Goal: Information Seeking & Learning: Check status

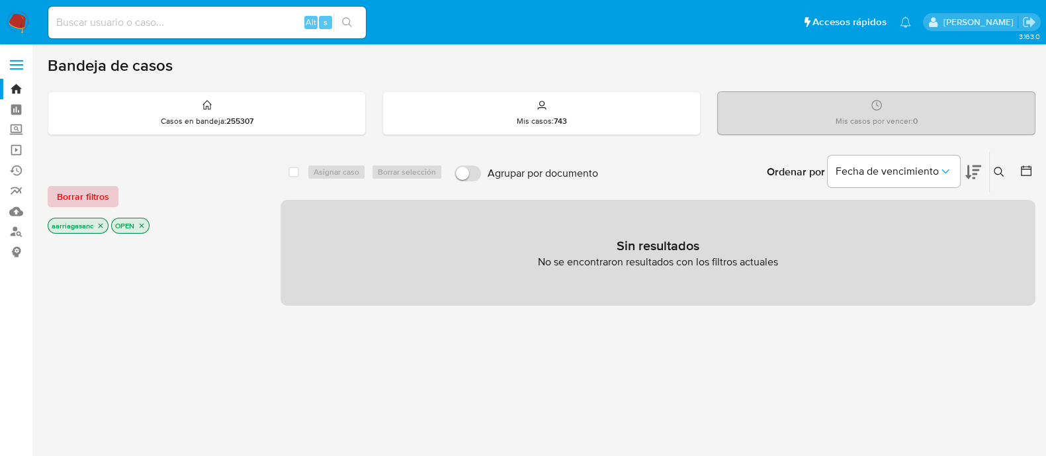
click at [99, 193] on span "Borrar filtros" at bounding box center [83, 196] width 52 height 19
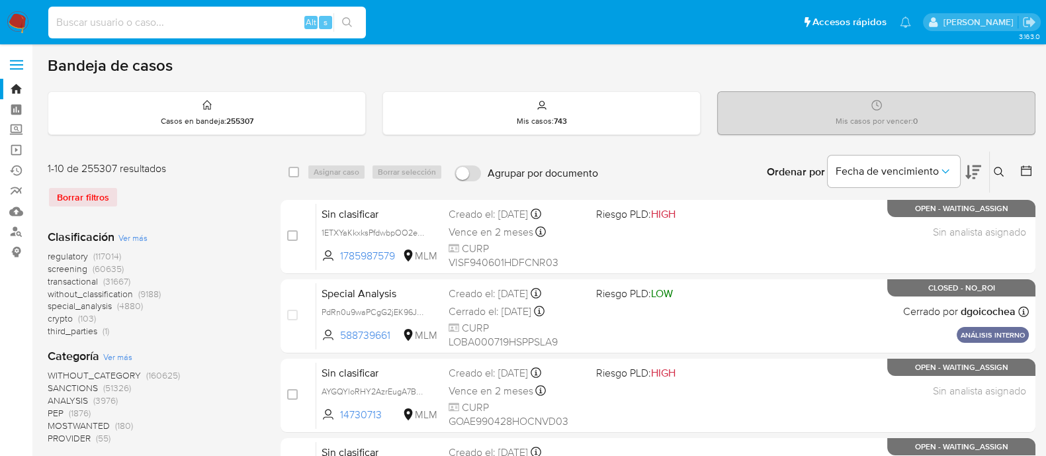
click at [210, 28] on input at bounding box center [206, 22] width 317 height 17
paste input "524667984"
type input "524667984"
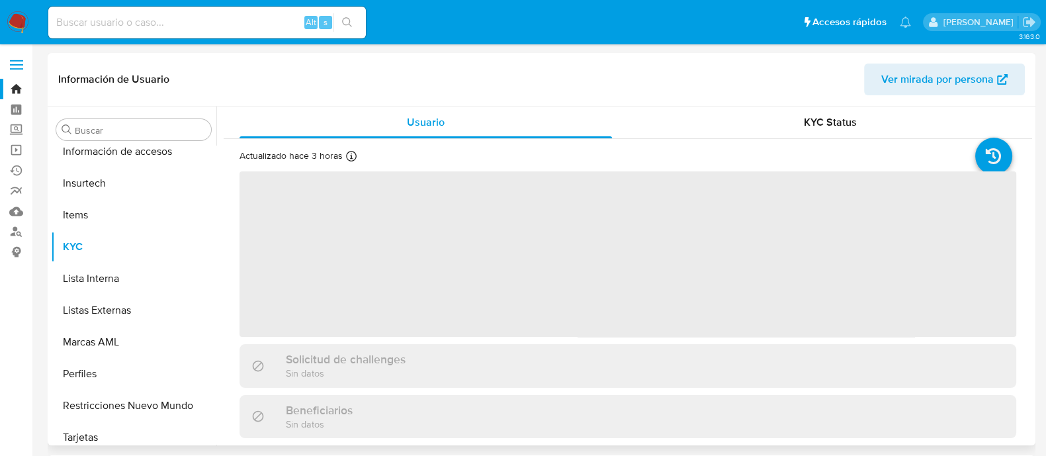
scroll to position [654, 0]
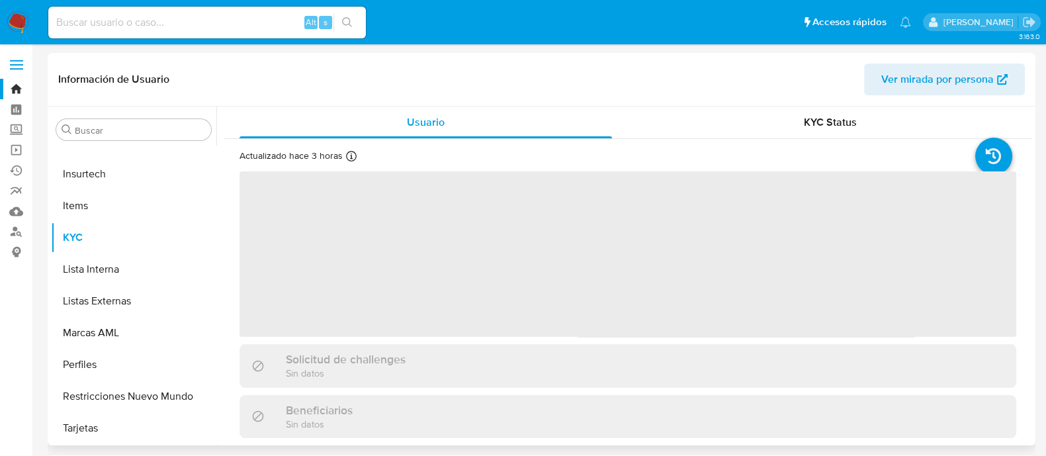
select select "10"
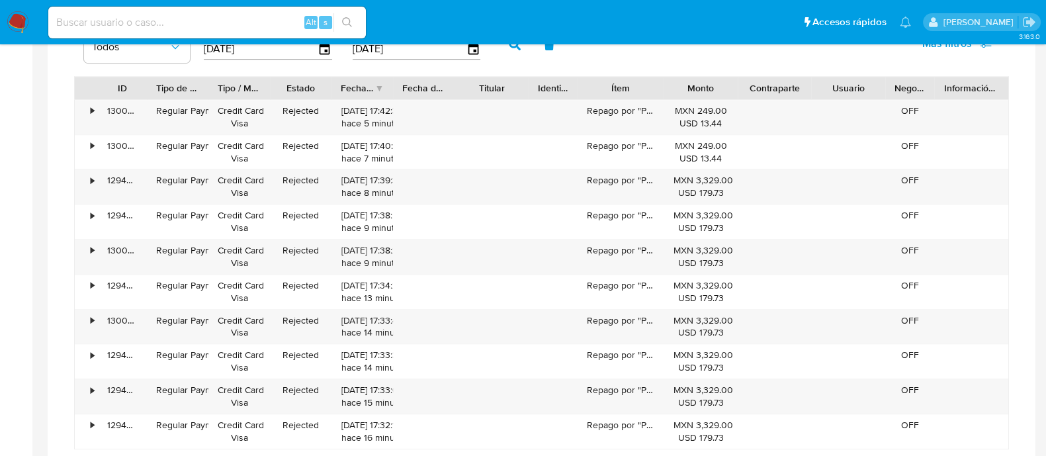
scroll to position [463, 0]
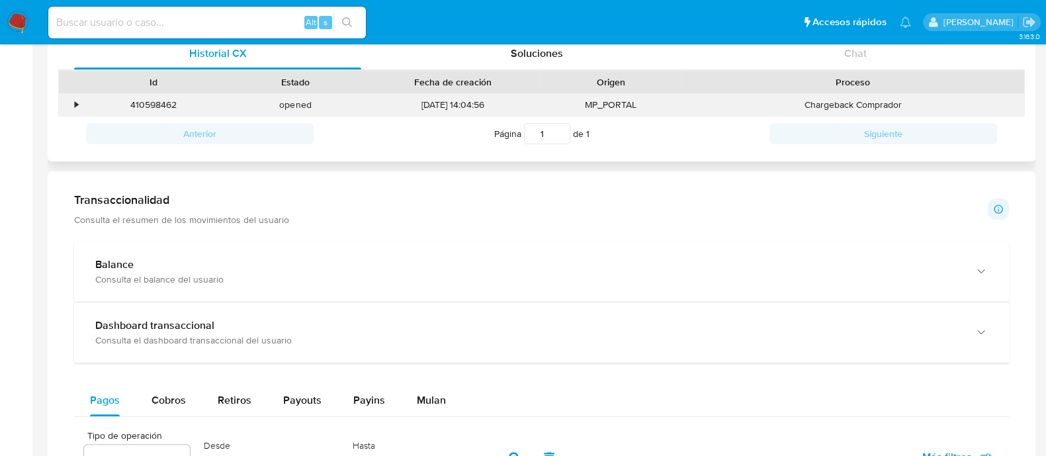
click at [72, 107] on div "•" at bounding box center [70, 105] width 23 height 22
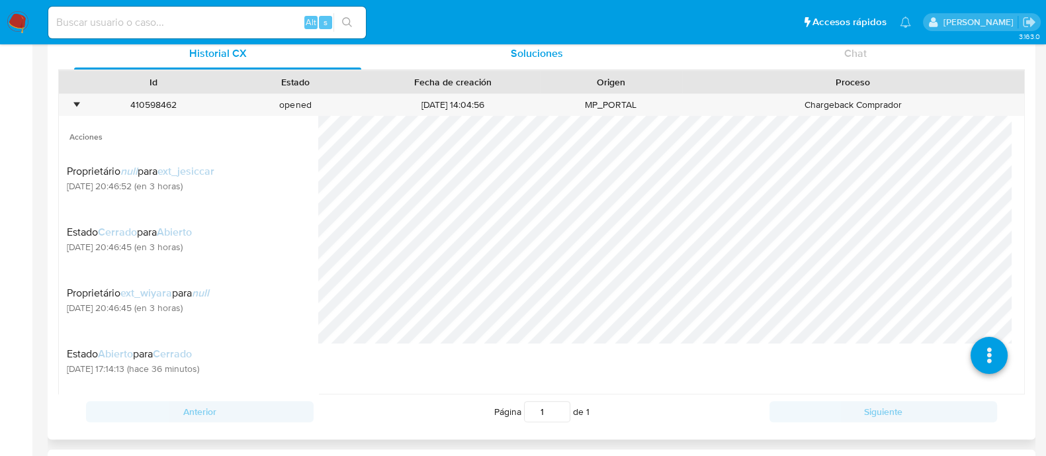
click at [545, 52] on span "Soluciones" at bounding box center [537, 53] width 52 height 15
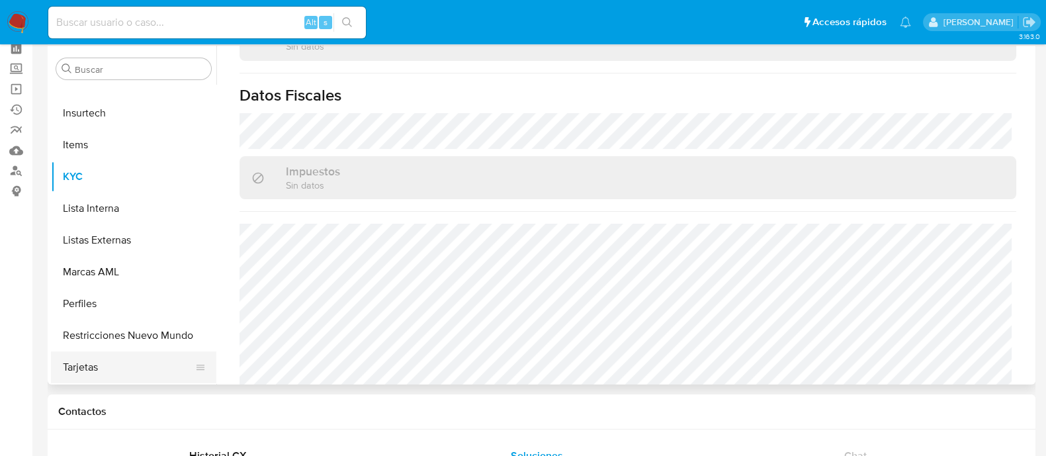
scroll to position [82, 0]
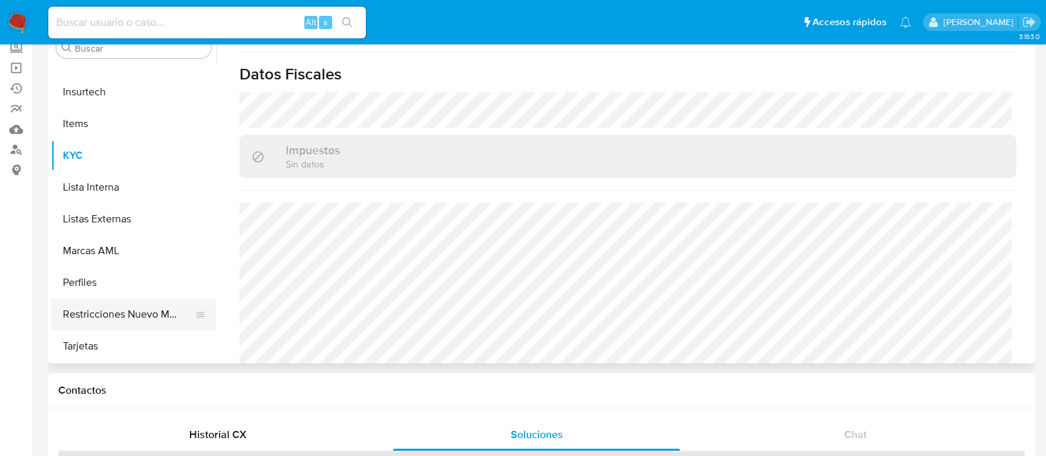
click at [142, 316] on button "Restricciones Nuevo Mundo" at bounding box center [128, 314] width 155 height 32
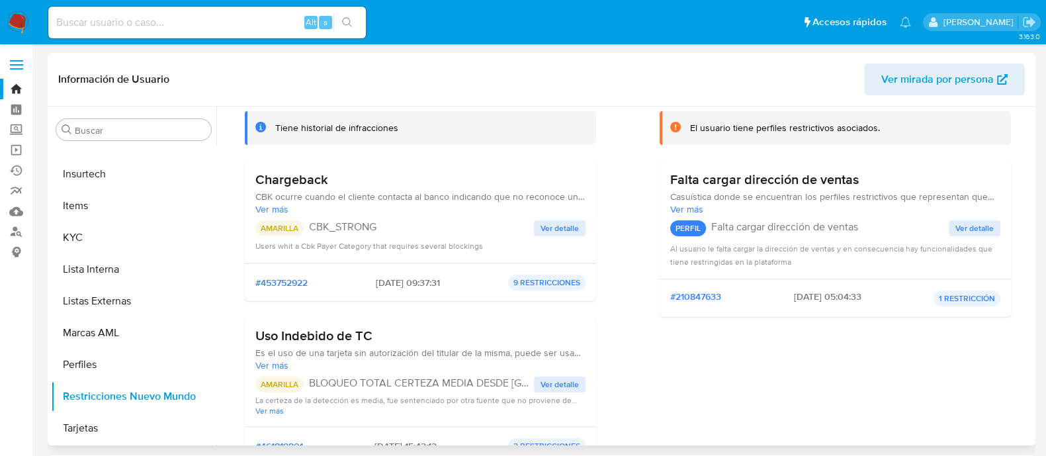
scroll to position [165, 0]
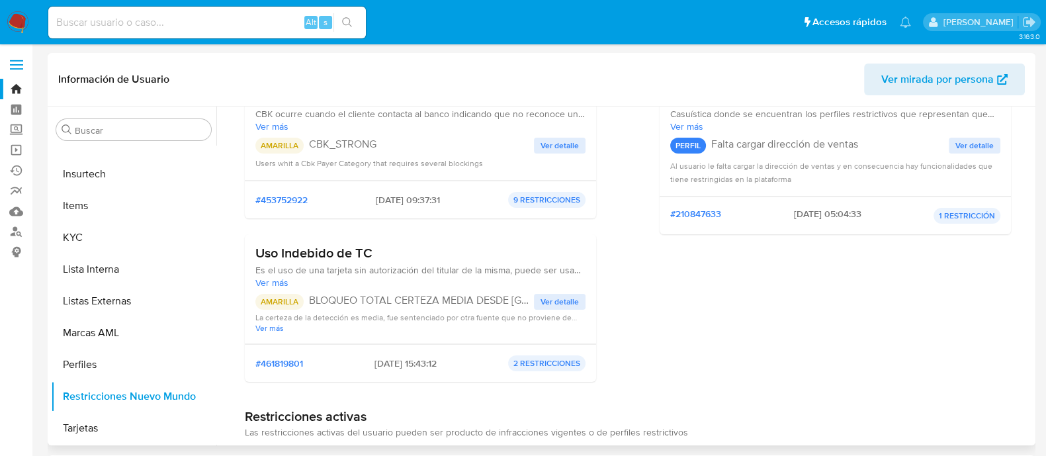
click at [562, 295] on span "Ver detalle" at bounding box center [559, 301] width 38 height 13
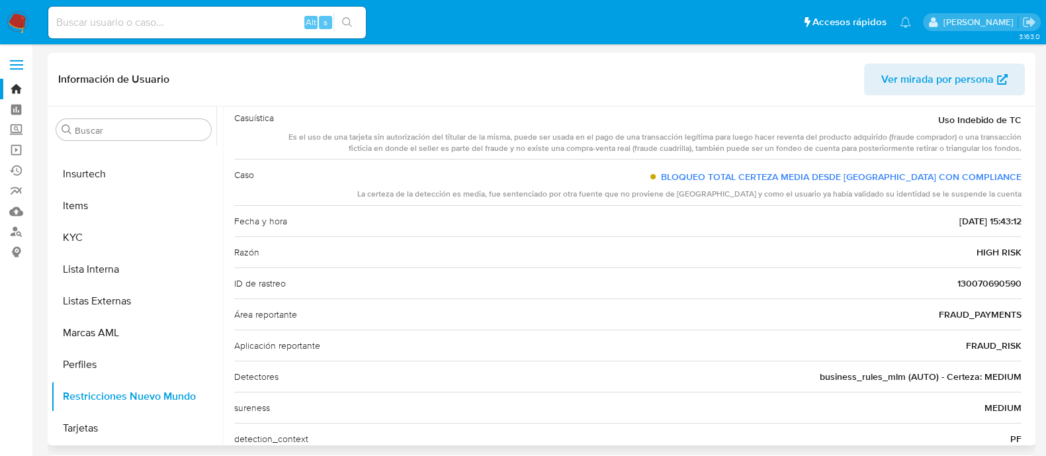
scroll to position [117, 0]
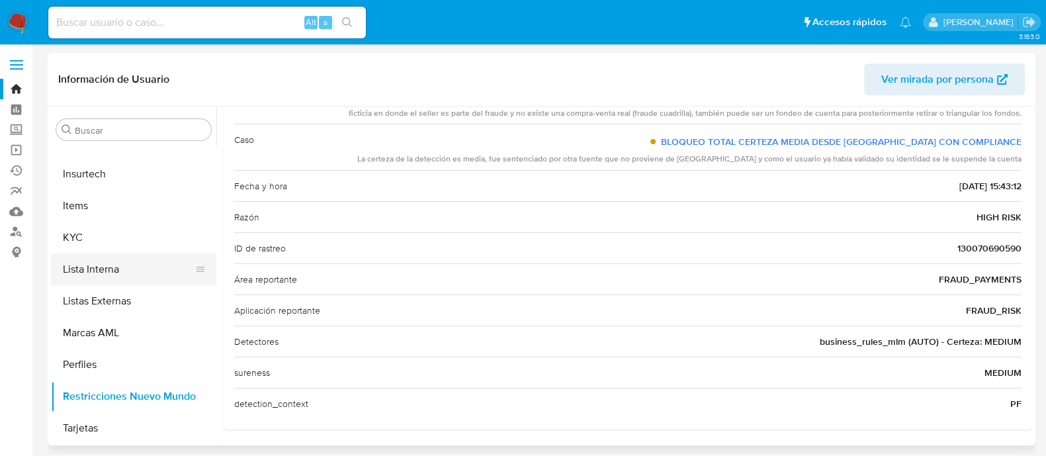
click at [132, 269] on button "Lista Interna" at bounding box center [128, 269] width 155 height 32
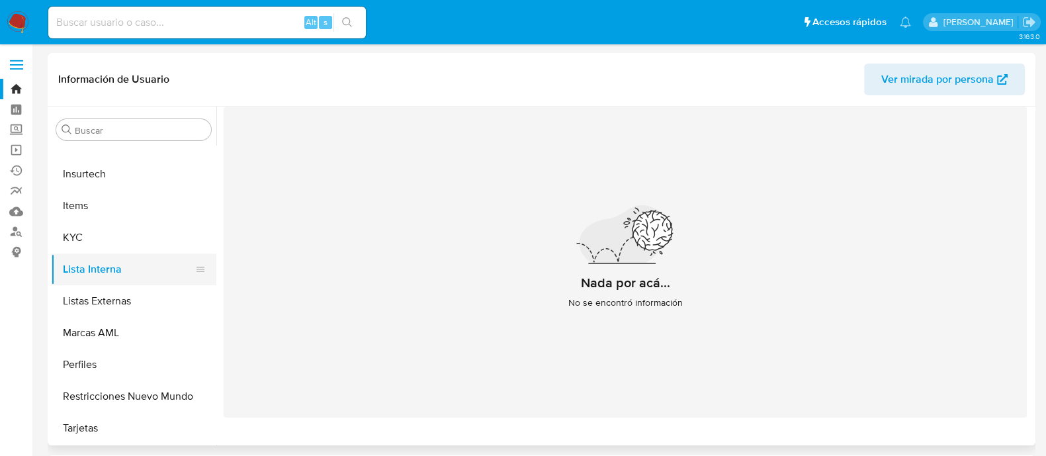
scroll to position [323, 0]
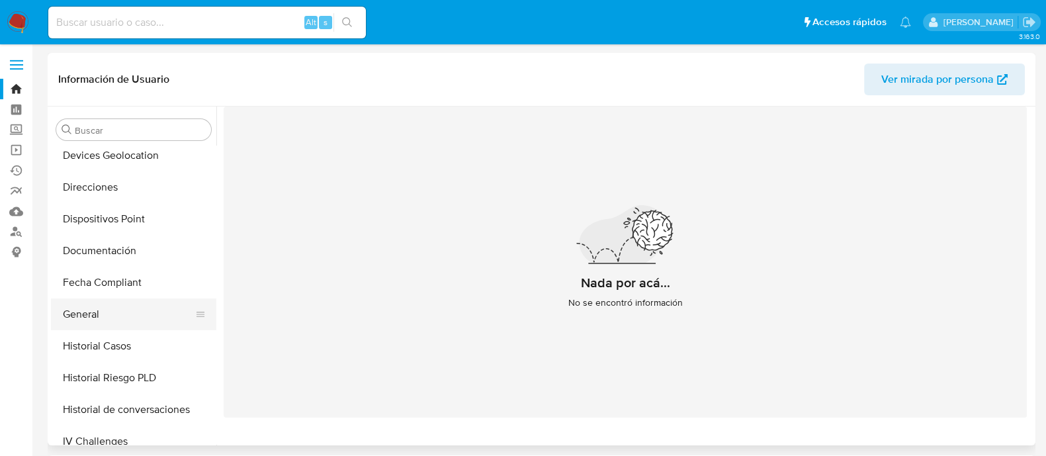
click at [91, 308] on button "General" at bounding box center [128, 314] width 155 height 32
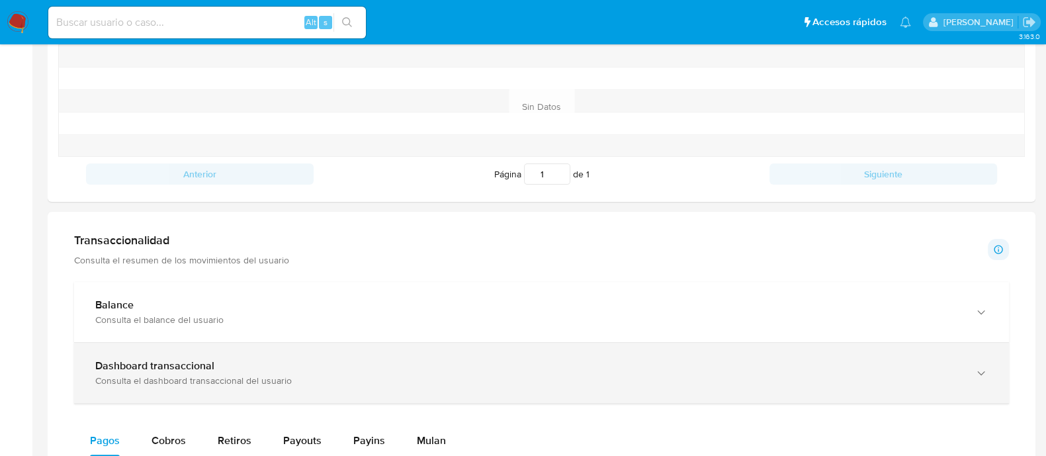
scroll to position [578, 0]
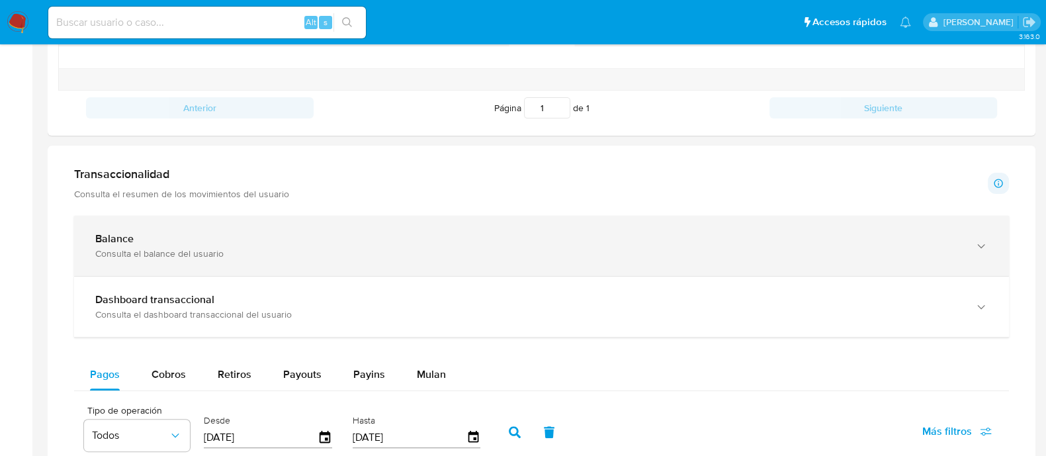
click at [276, 257] on div "Balance Consulta el balance del usuario" at bounding box center [541, 246] width 935 height 60
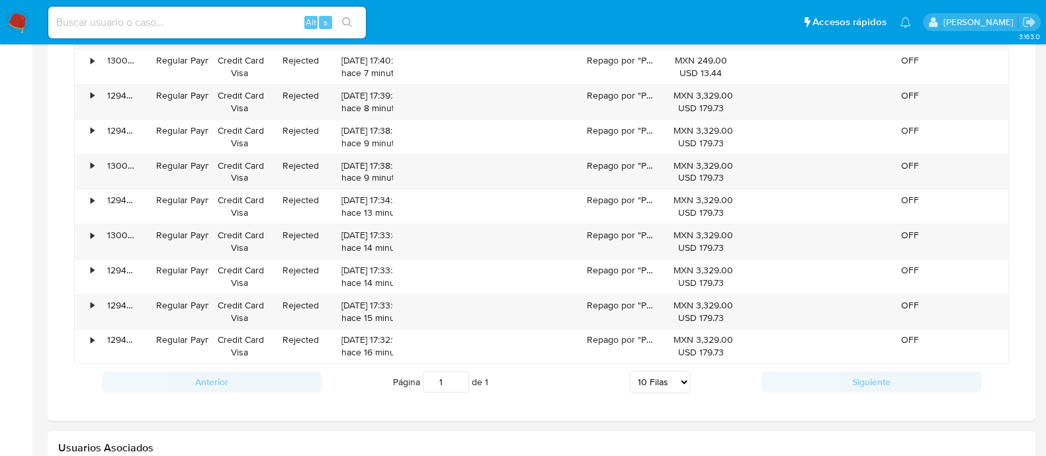
scroll to position [1406, 0]
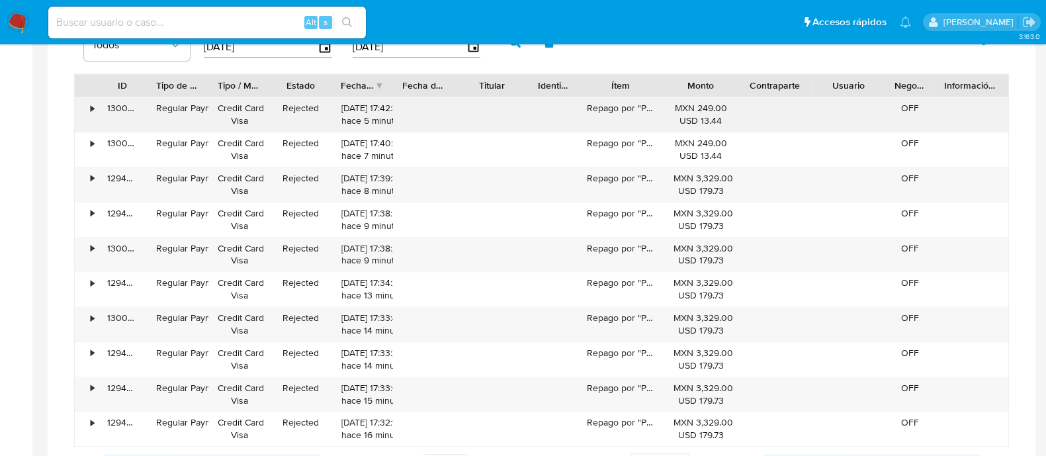
click at [96, 106] on div "•" at bounding box center [86, 114] width 23 height 34
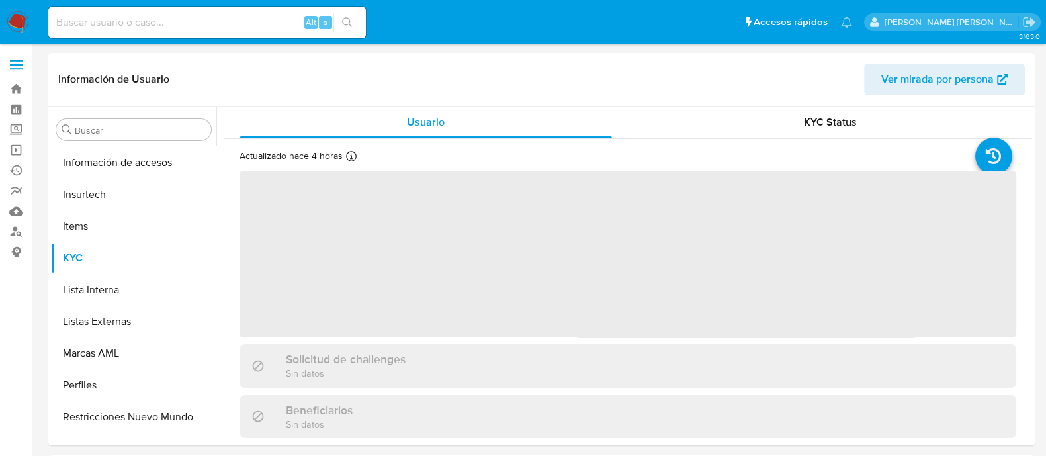
scroll to position [654, 0]
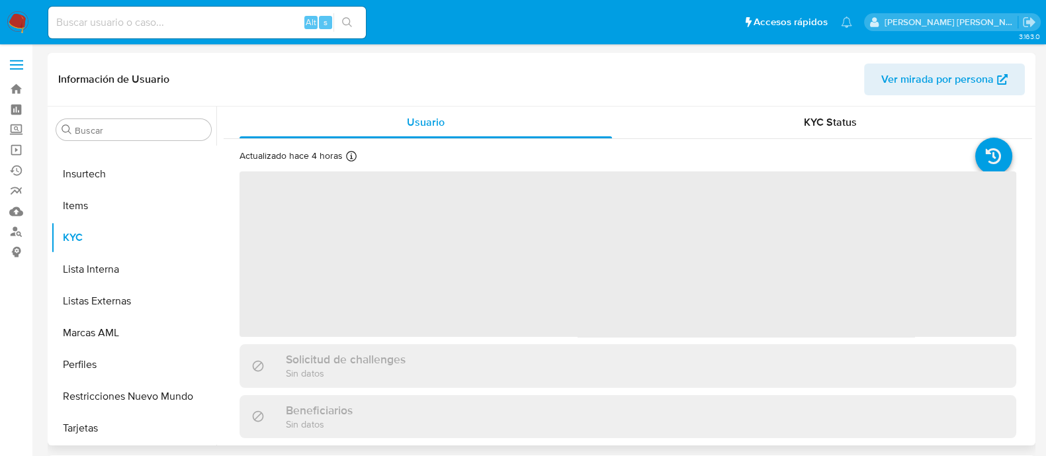
select select "10"
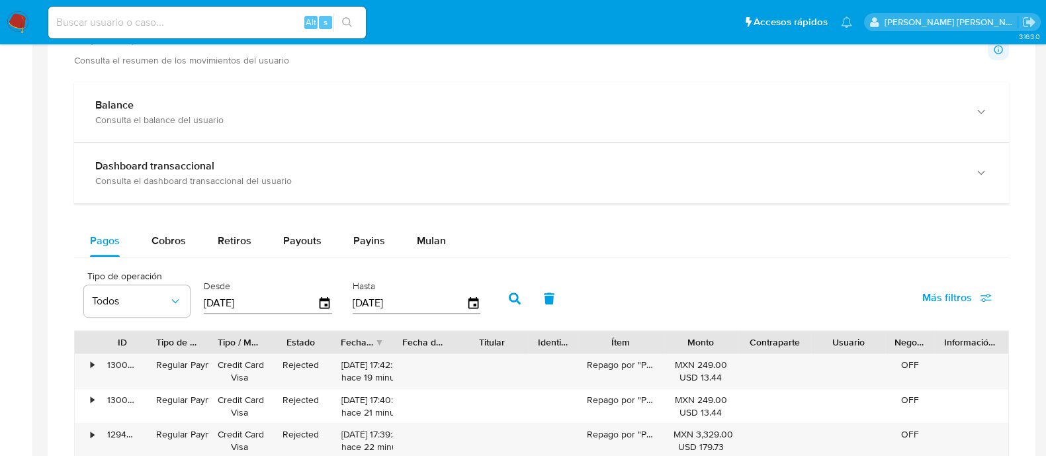
scroll to position [578, 0]
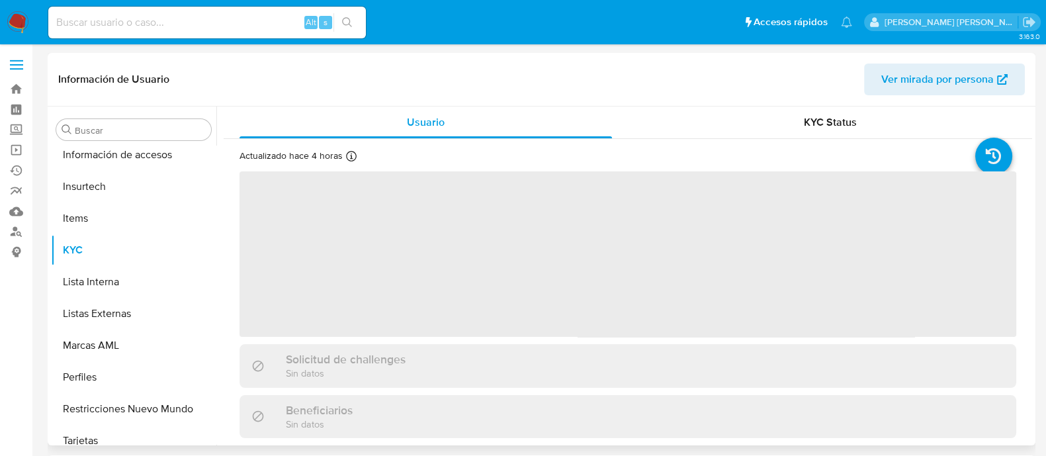
scroll to position [654, 0]
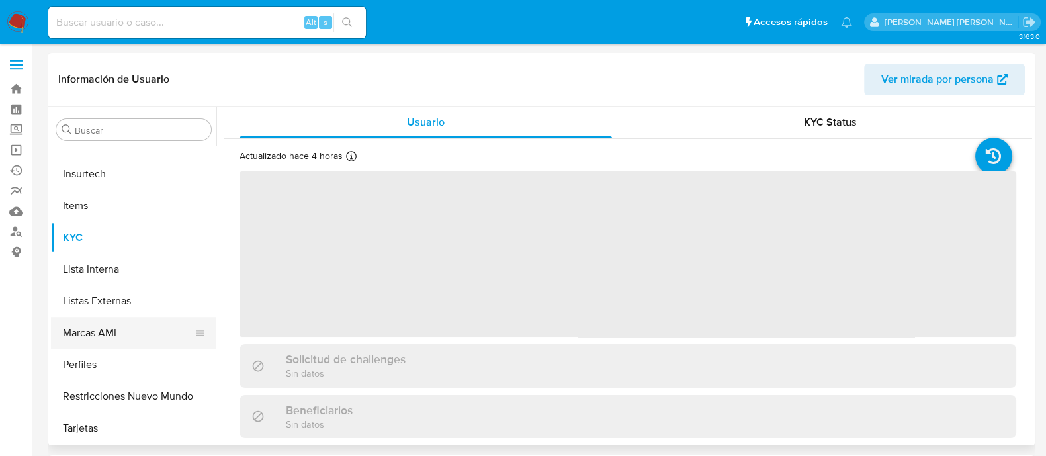
select select "10"
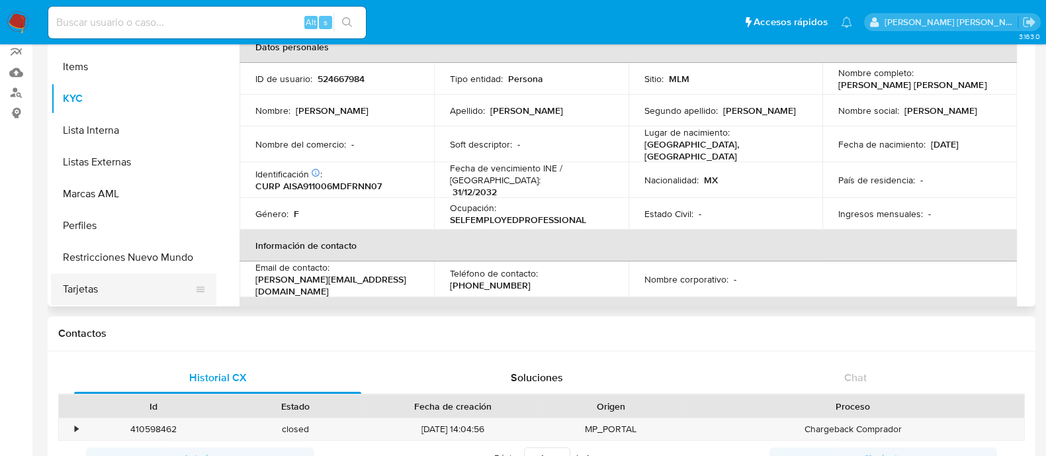
scroll to position [165, 0]
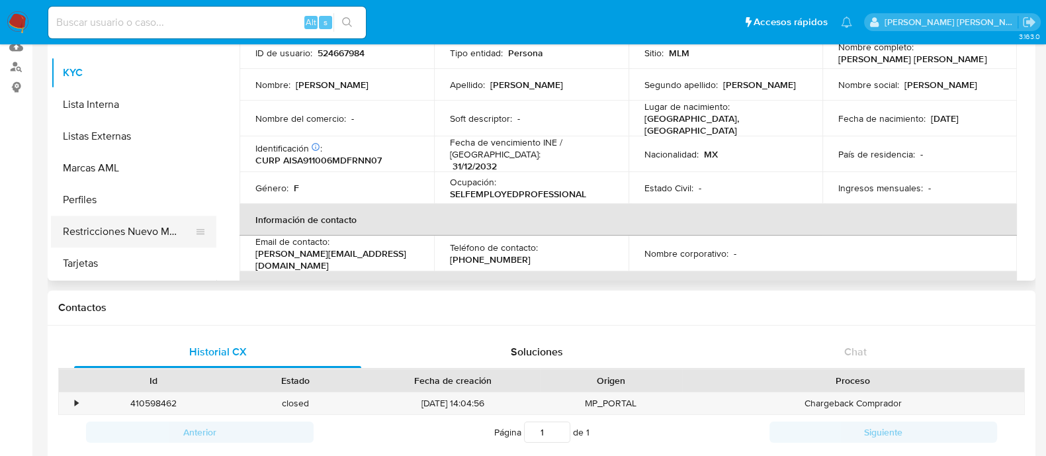
click at [142, 230] on button "Restricciones Nuevo Mundo" at bounding box center [128, 232] width 155 height 32
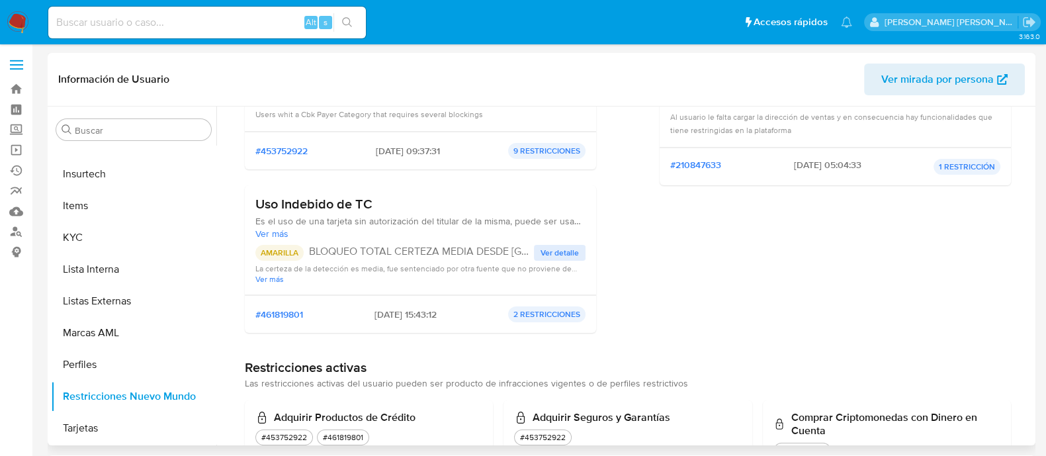
scroll to position [0, 0]
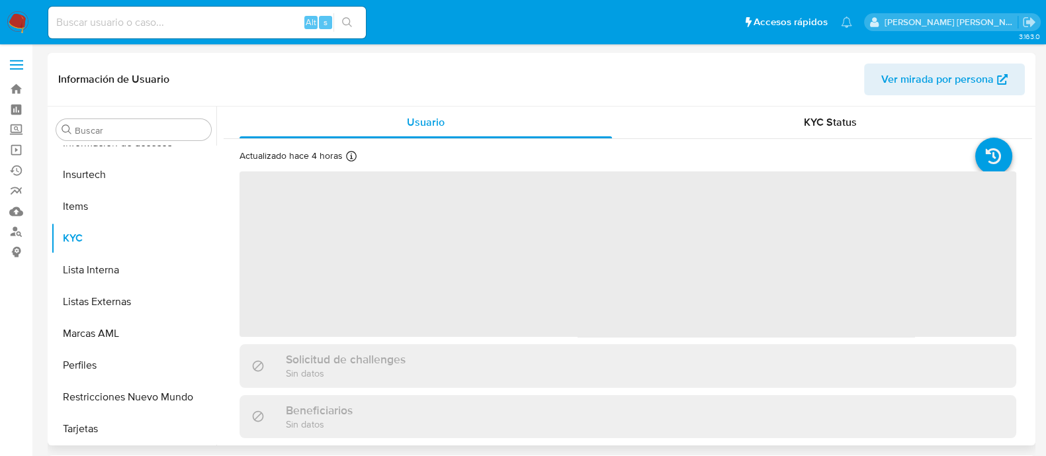
scroll to position [654, 0]
select select "10"
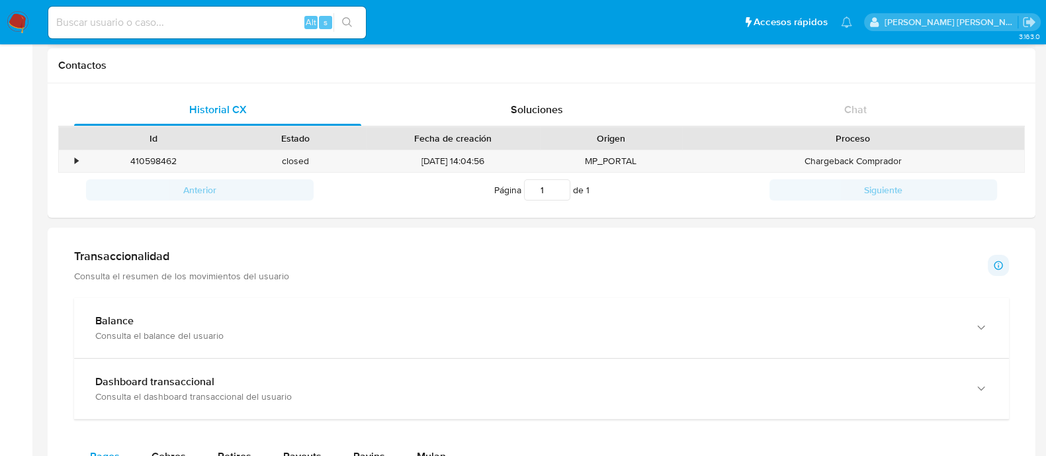
scroll to position [413, 0]
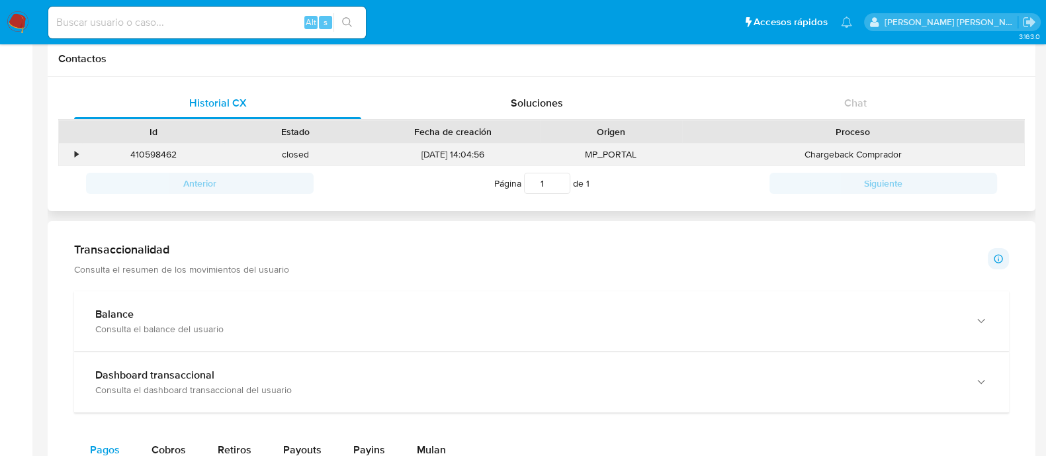
click at [73, 155] on div "•" at bounding box center [70, 155] width 23 height 22
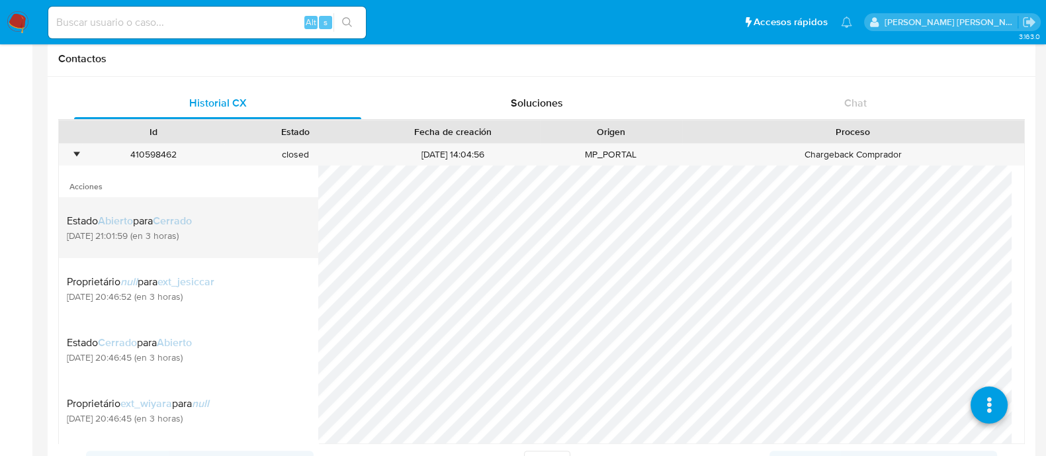
scroll to position [82, 0]
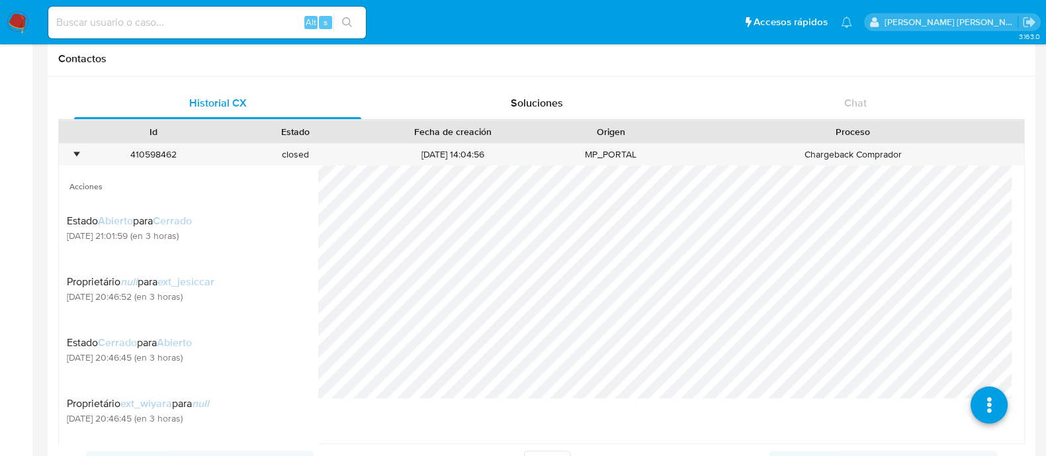
click at [10, 13] on img at bounding box center [18, 22] width 22 height 22
click at [19, 20] on img at bounding box center [18, 22] width 22 height 22
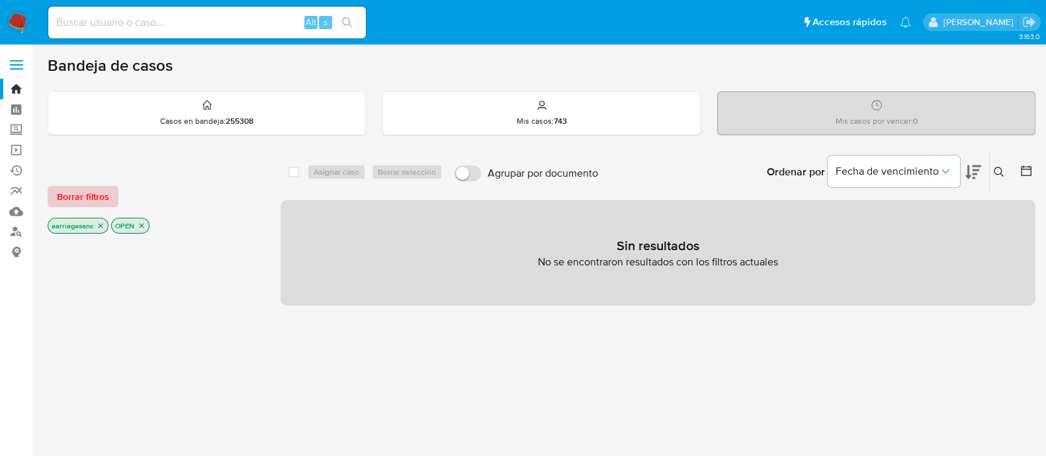
click at [83, 191] on span "Borrar filtros" at bounding box center [83, 196] width 52 height 19
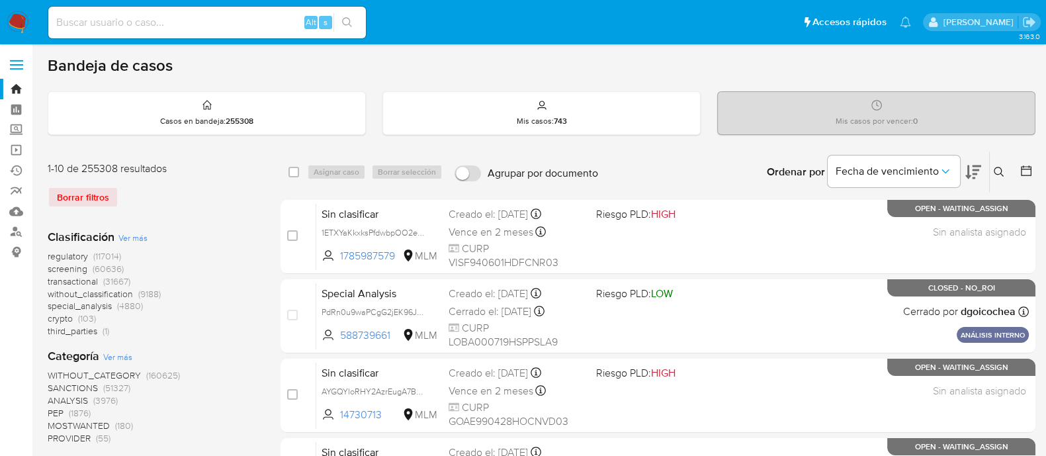
click at [18, 24] on img at bounding box center [18, 22] width 22 height 22
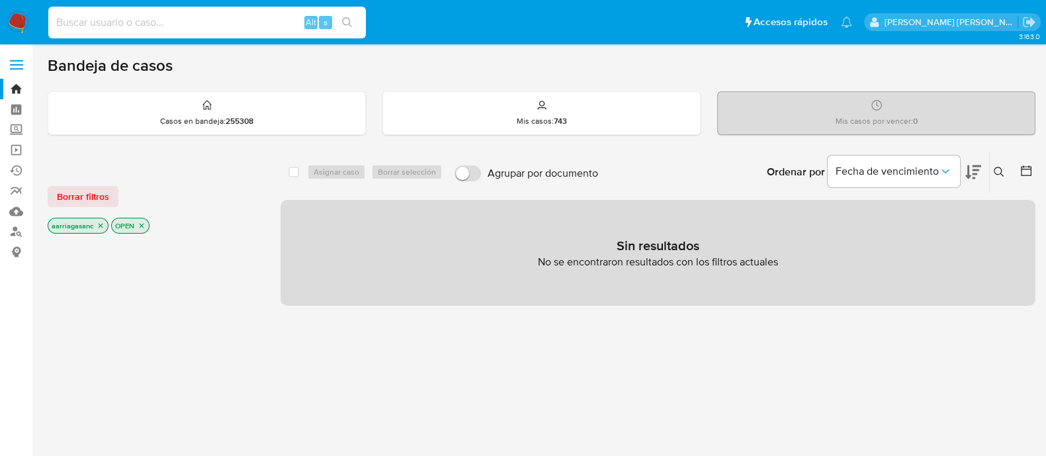
click at [153, 26] on input at bounding box center [206, 22] width 317 height 17
click at [188, 21] on input at bounding box center [206, 22] width 317 height 17
paste input "524667984"
type input "524667984"
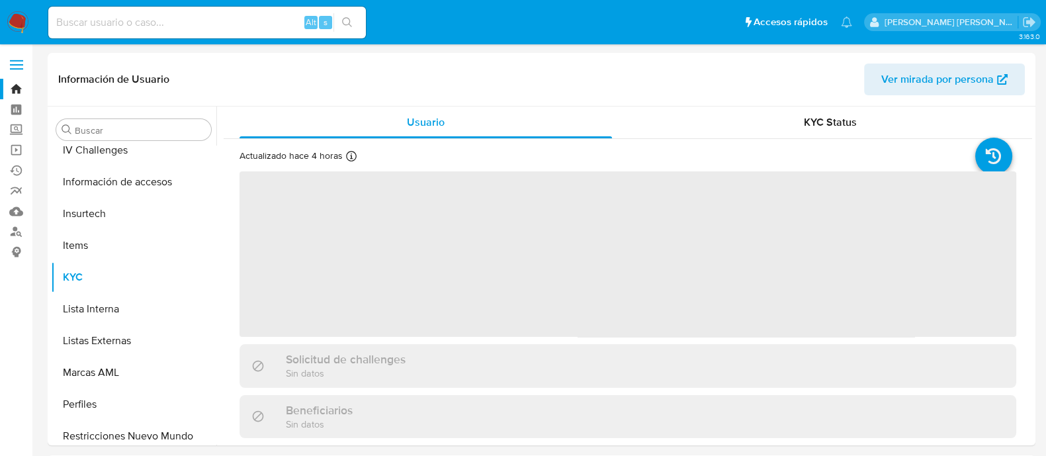
scroll to position [654, 0]
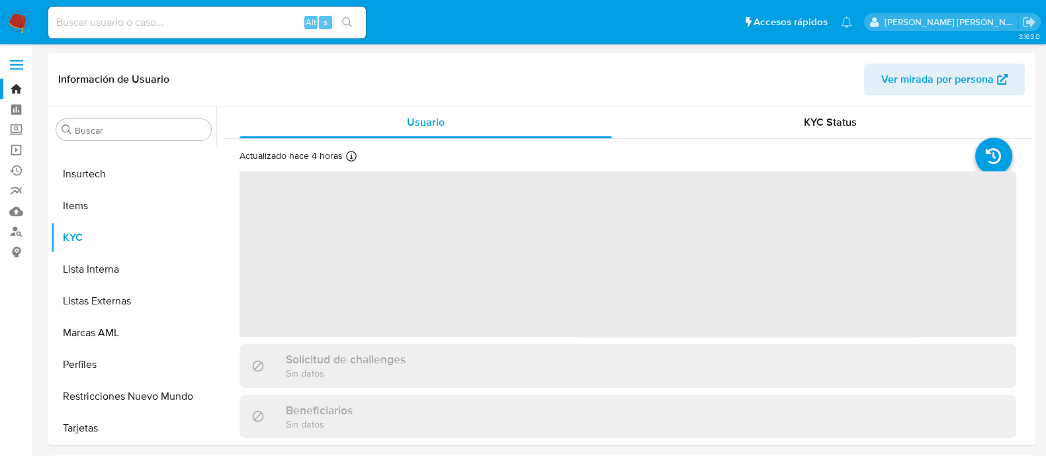
select select "10"
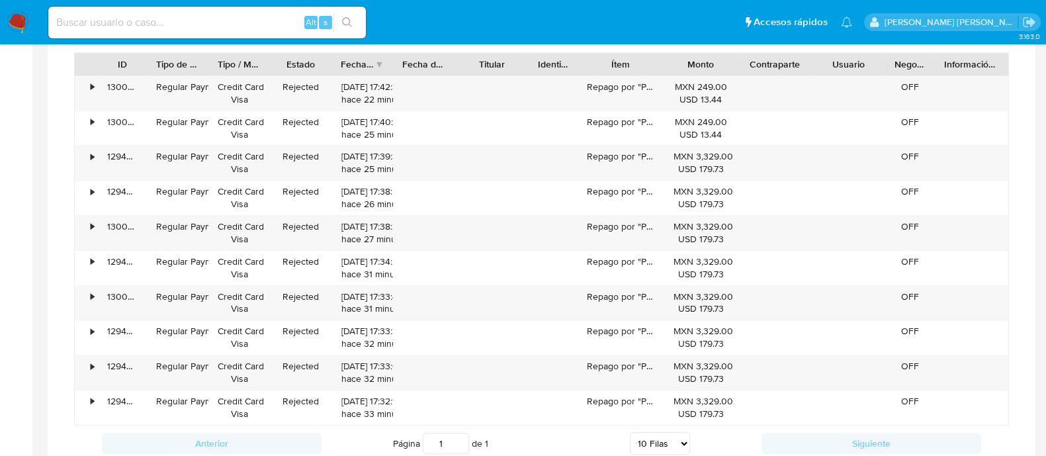
scroll to position [744, 0]
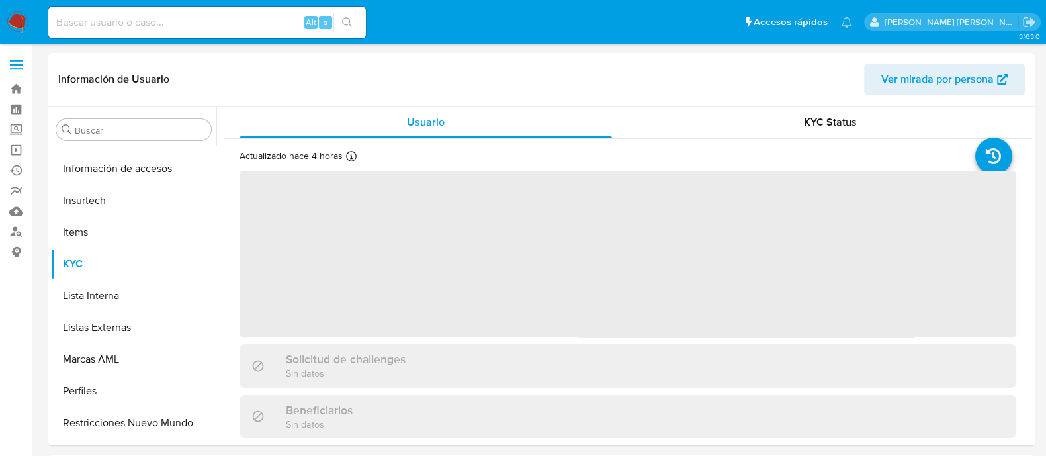
scroll to position [654, 0]
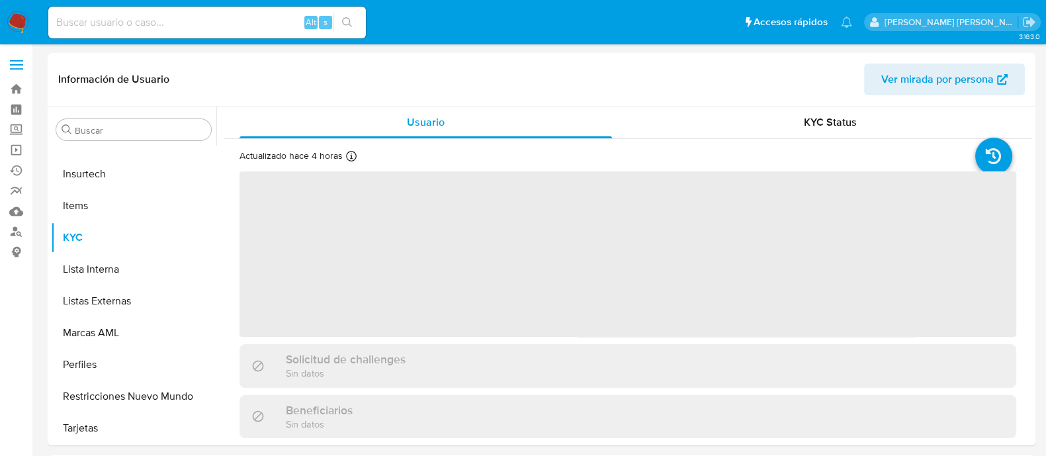
select select "10"
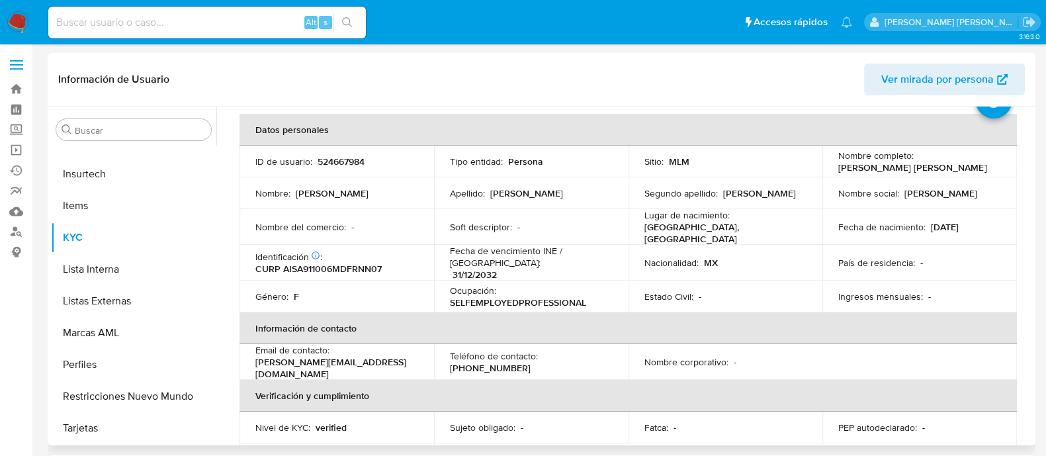
scroll to position [82, 0]
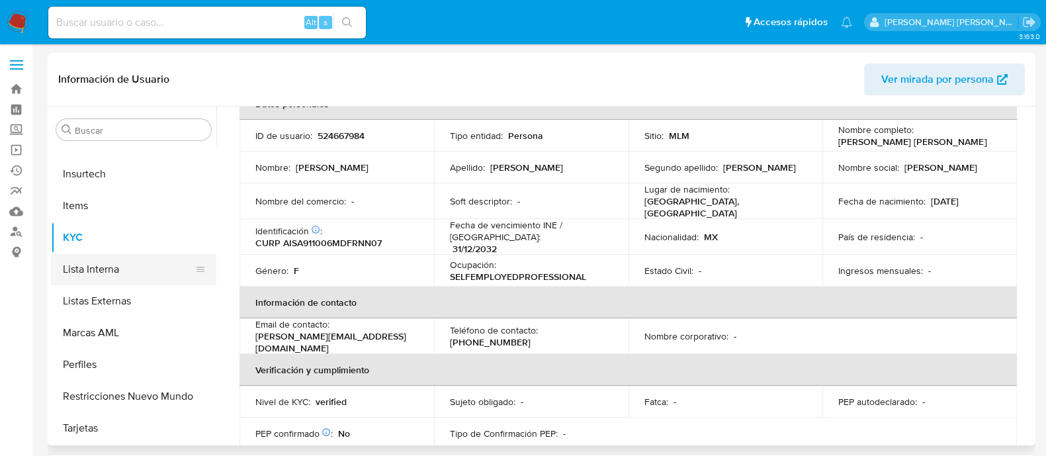
click at [112, 279] on button "Lista Interna" at bounding box center [128, 269] width 155 height 32
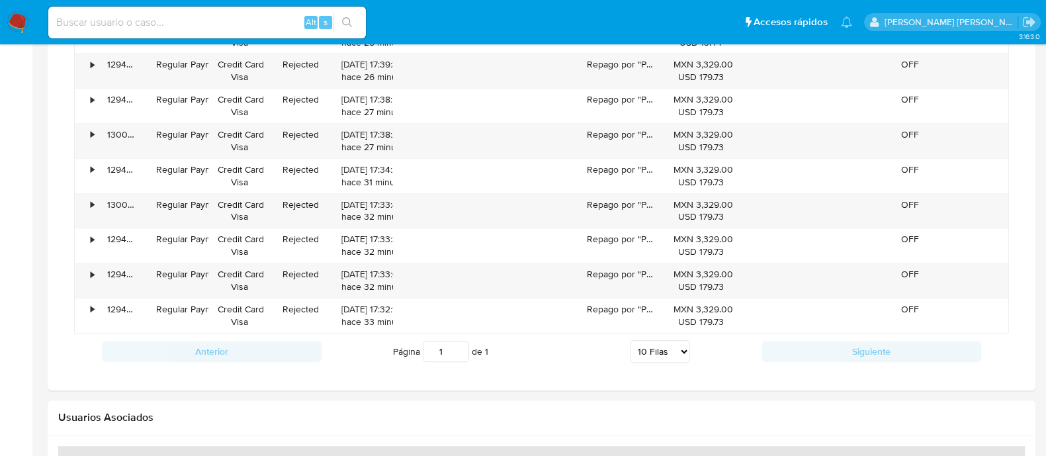
scroll to position [1289, 0]
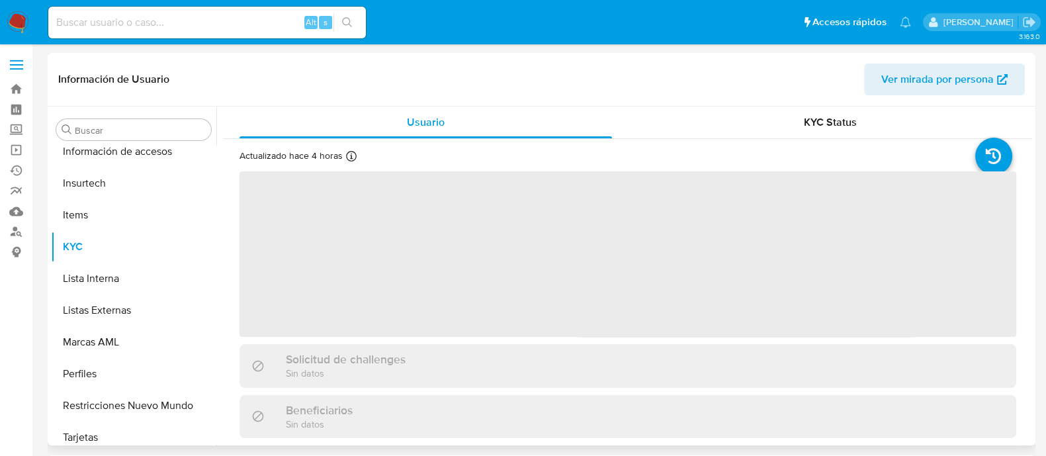
scroll to position [654, 0]
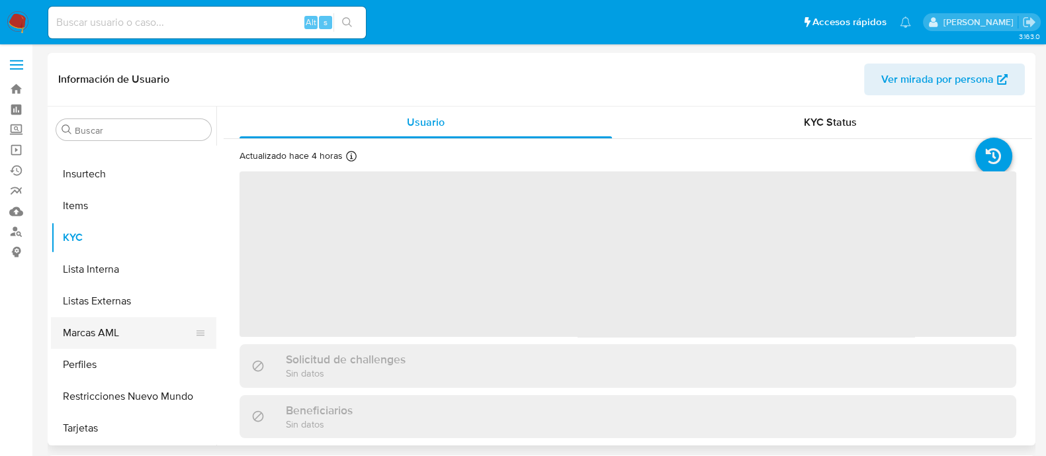
select select "10"
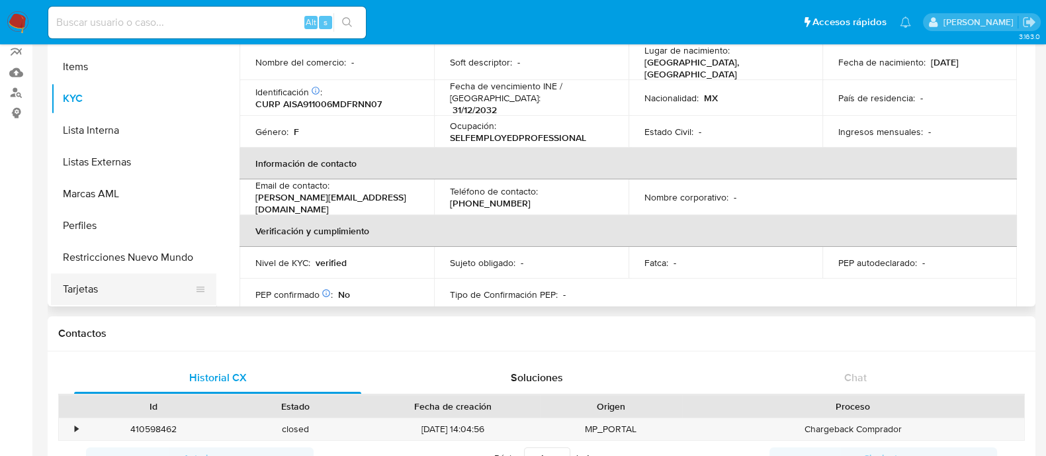
scroll to position [165, 0]
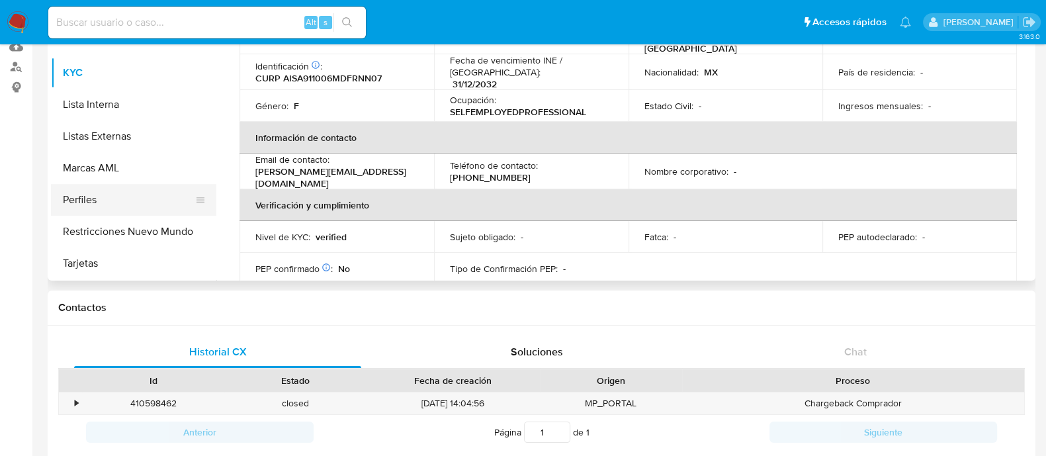
click at [116, 212] on button "Perfiles" at bounding box center [128, 200] width 155 height 32
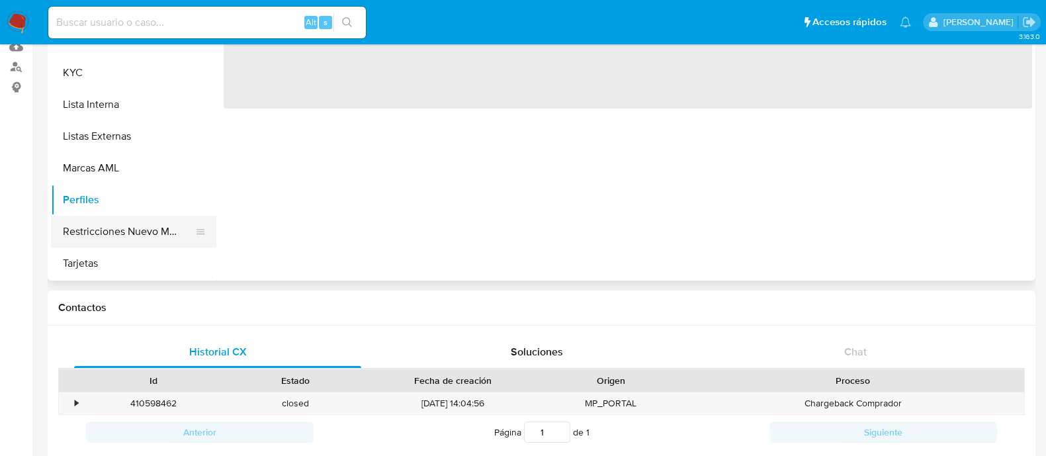
click at [112, 235] on button "Restricciones Nuevo Mundo" at bounding box center [128, 232] width 155 height 32
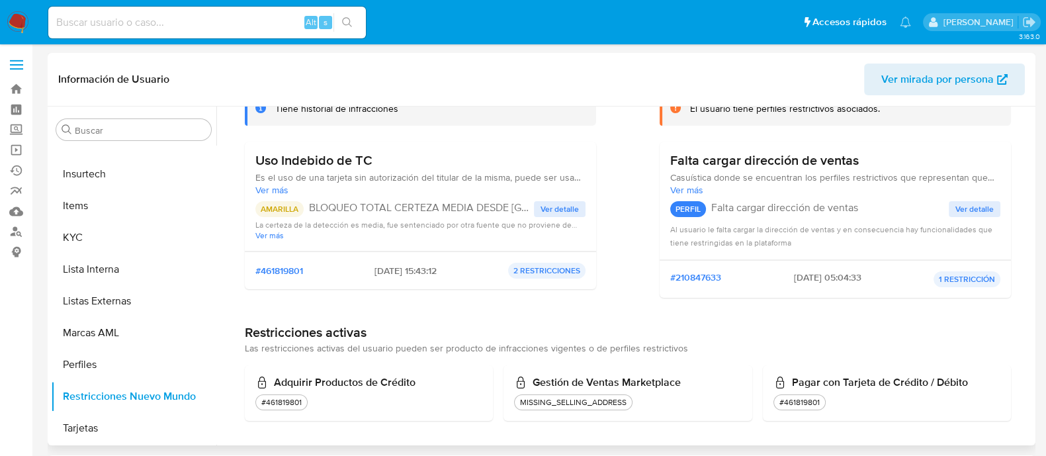
scroll to position [105, 0]
